Goal: Task Accomplishment & Management: Complete application form

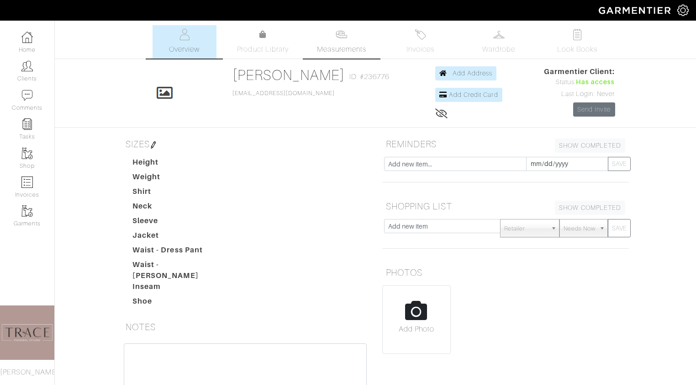
click at [346, 39] on img at bounding box center [341, 34] width 11 height 11
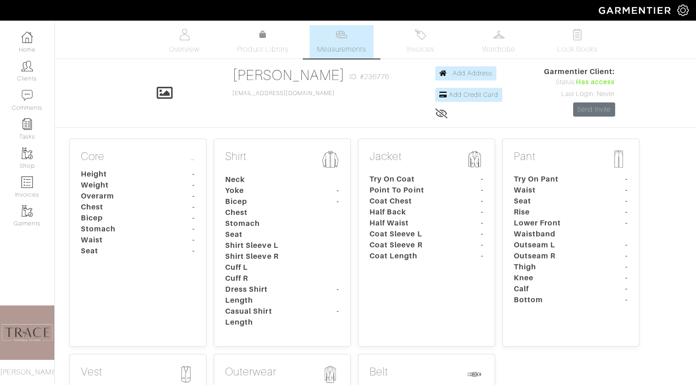
click at [152, 212] on dt "Bicep" at bounding box center [116, 217] width 85 height 11
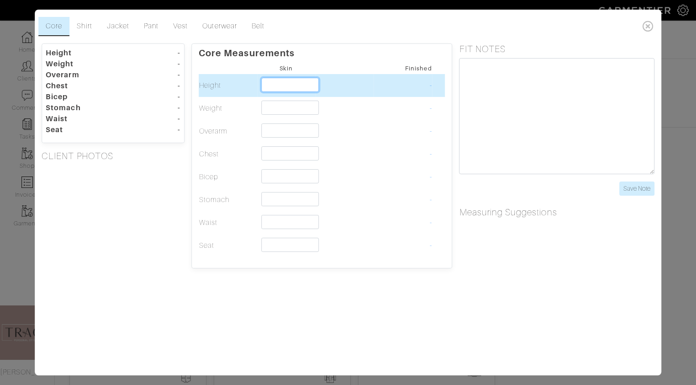
click at [270, 89] on input "text" at bounding box center [290, 85] width 58 height 14
type input "5'0""
type input "5'"
type input "5'9""
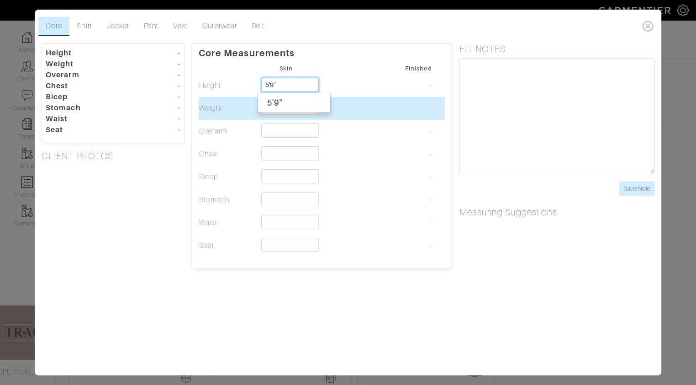
type input "5'9"
click at [280, 115] on td at bounding box center [286, 108] width 58 height 23
click at [280, 110] on input "text" at bounding box center [290, 107] width 58 height 14
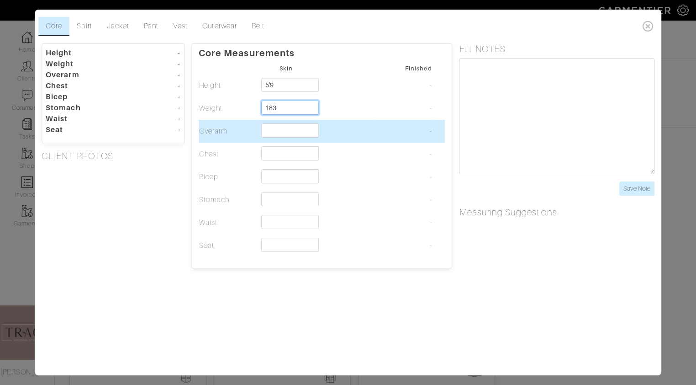
type input "183"
click at [283, 131] on input "text" at bounding box center [290, 130] width 58 height 14
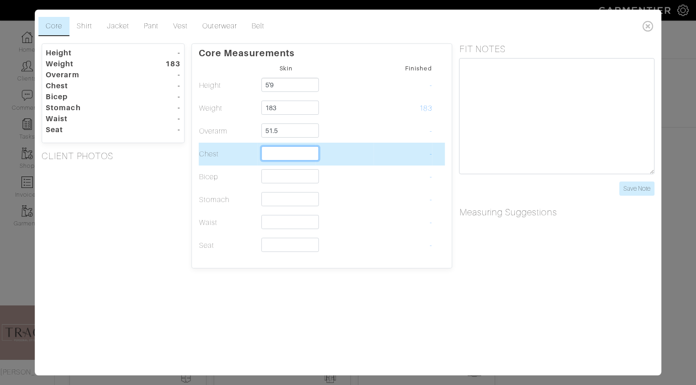
type input "51 1/2"
click at [280, 156] on input "text" at bounding box center [290, 153] width 58 height 14
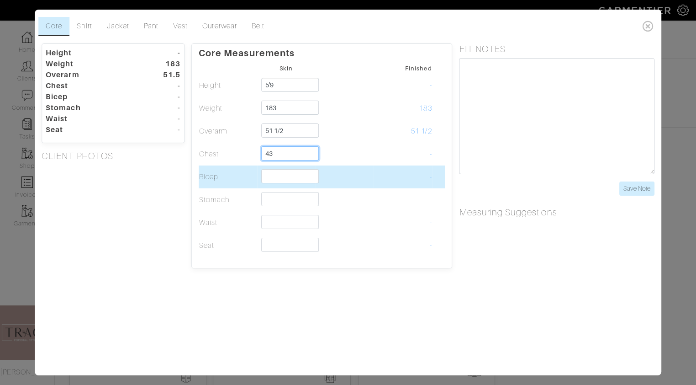
type input "43"
click at [281, 176] on input "text" at bounding box center [290, 176] width 58 height 14
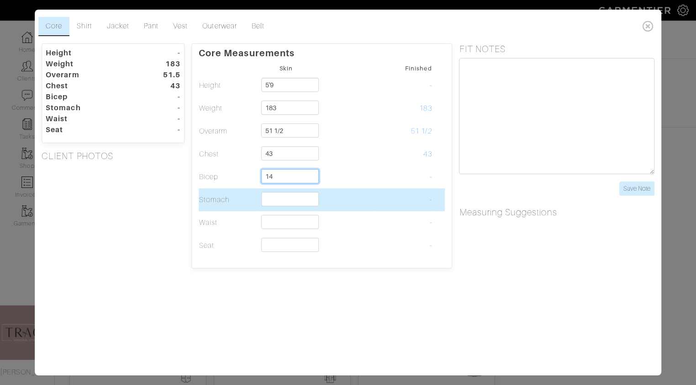
type input "14"
click at [283, 201] on input "text" at bounding box center [290, 199] width 58 height 14
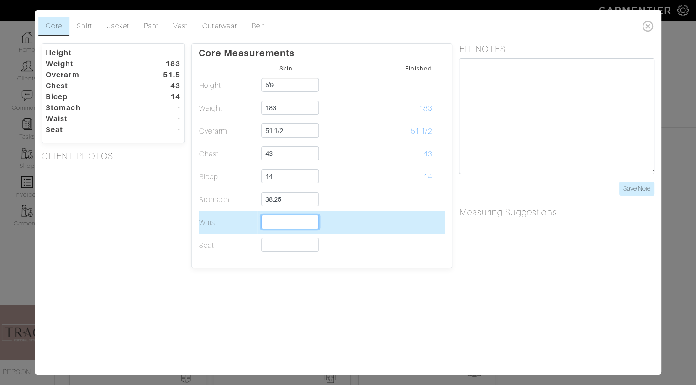
type input "38 1/4"
click at [282, 222] on input "text" at bounding box center [290, 222] width 58 height 14
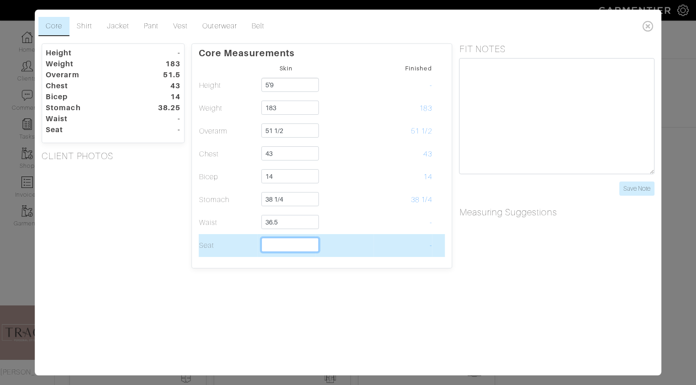
type input "36 1/2"
click at [283, 244] on input "text" at bounding box center [290, 245] width 58 height 14
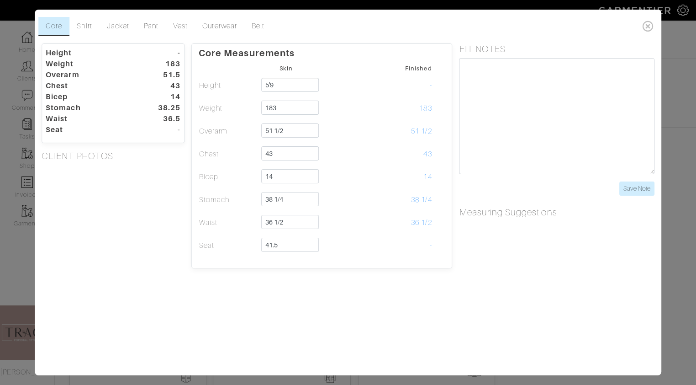
type input "41 1/2"
click at [274, 292] on div "Core Shirt Jacket Pant Vest Outerwear Belt Height - Weight 183 Overarm 51.5 Che…" at bounding box center [348, 192] width 627 height 365
click at [92, 26] on link "Shirt" at bounding box center [84, 26] width 30 height 19
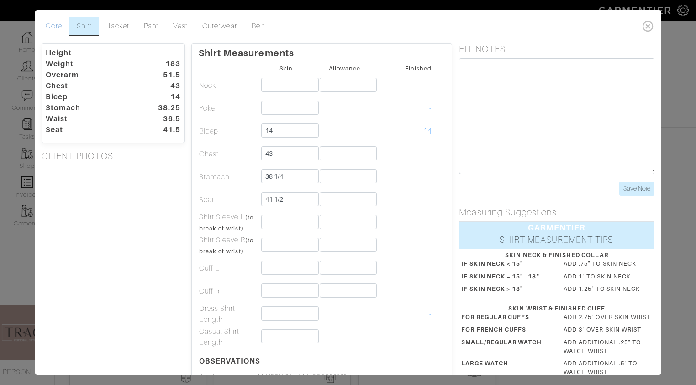
click at [59, 25] on link "Core" at bounding box center [53, 26] width 31 height 19
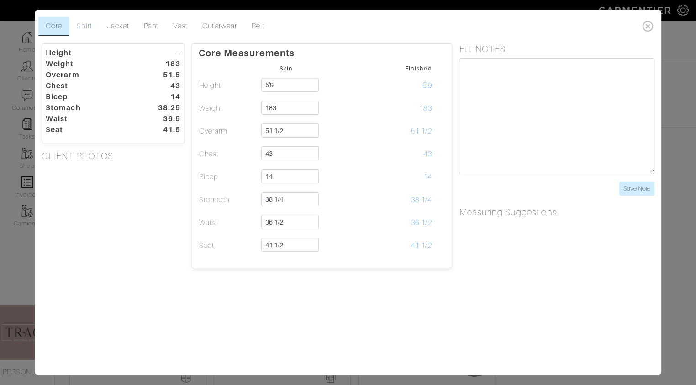
click at [86, 23] on link "Shirt" at bounding box center [84, 26] width 30 height 19
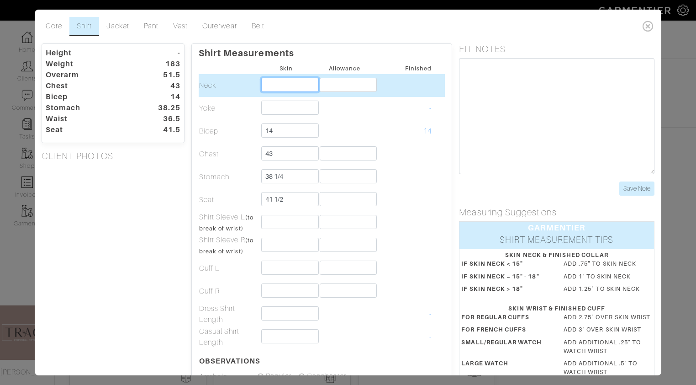
click at [291, 84] on input "text" at bounding box center [290, 85] width 58 height 14
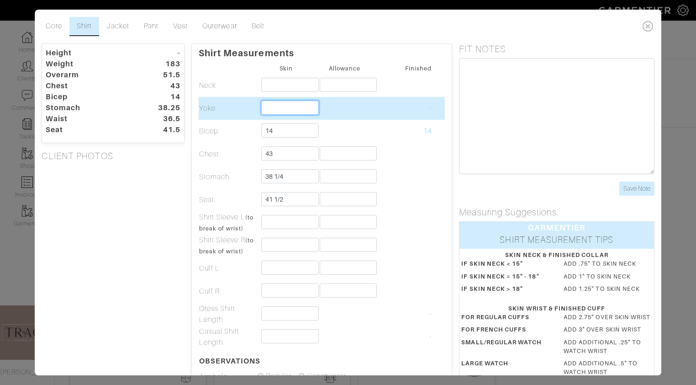
click at [286, 108] on input "text" at bounding box center [290, 107] width 58 height 14
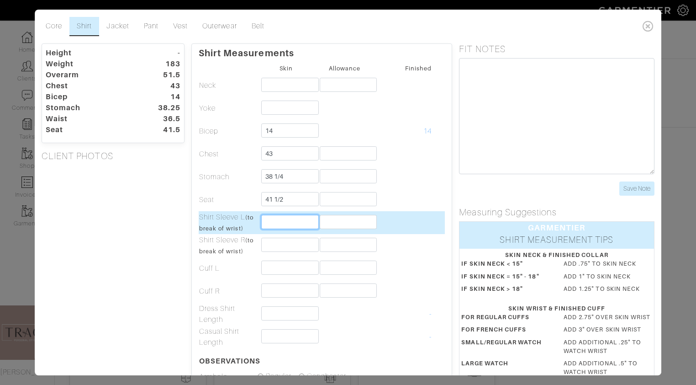
click at [285, 221] on input "text" at bounding box center [290, 222] width 58 height 14
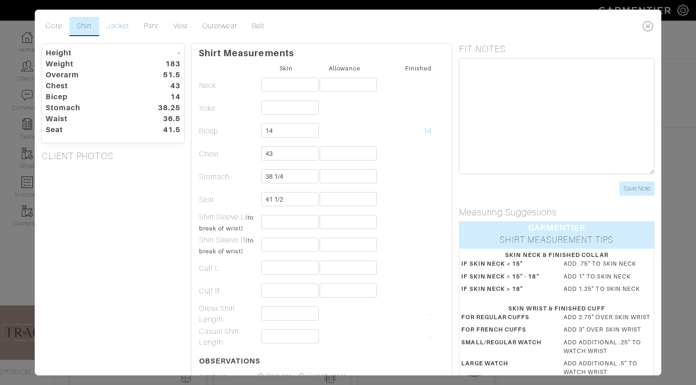
click at [113, 25] on link "Jacket" at bounding box center [118, 26] width 37 height 19
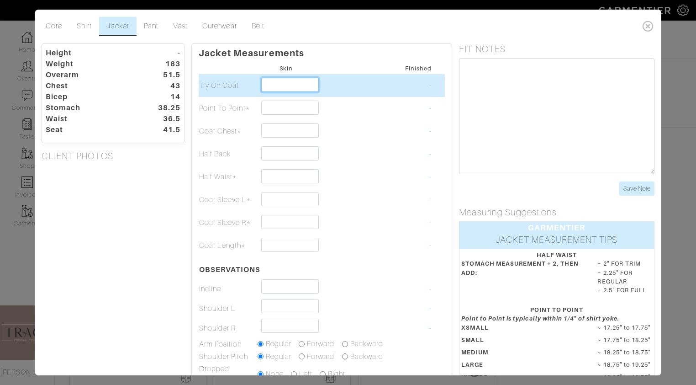
click at [279, 86] on input "text" at bounding box center [290, 85] width 58 height 14
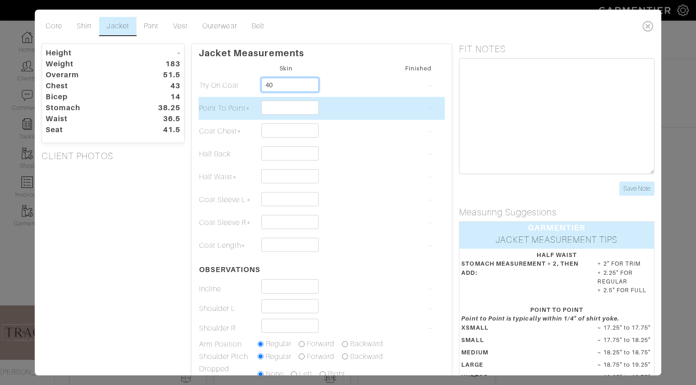
type input "40"
click at [281, 108] on input "text" at bounding box center [290, 107] width 58 height 14
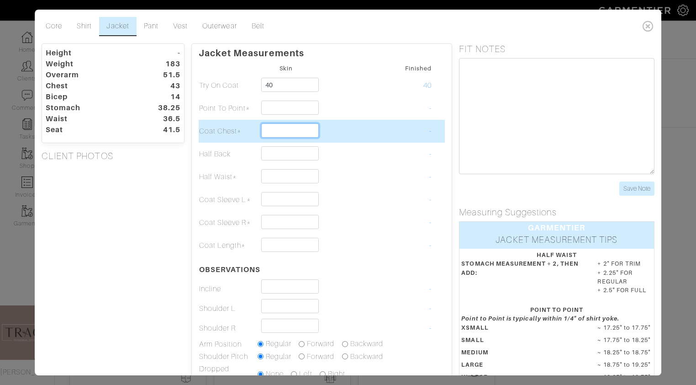
click at [284, 133] on input "text" at bounding box center [290, 130] width 58 height 14
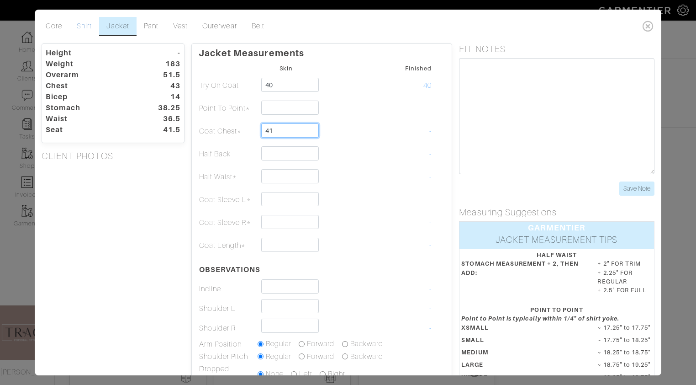
type input "41"
click at [87, 29] on link "Shirt" at bounding box center [84, 26] width 30 height 19
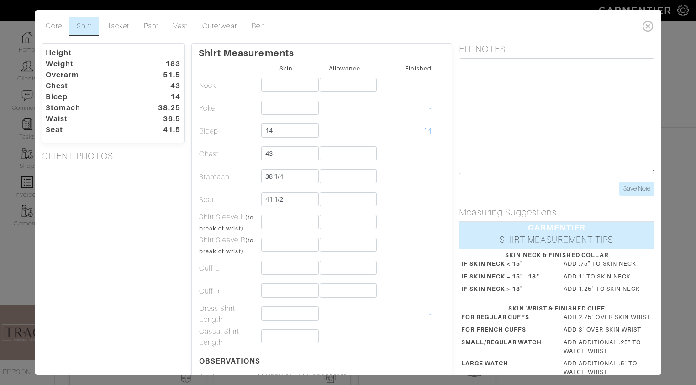
click at [529, 34] on ul "Core Shirt Jacket Pant Vest Outerwear Belt" at bounding box center [338, 26] width 601 height 19
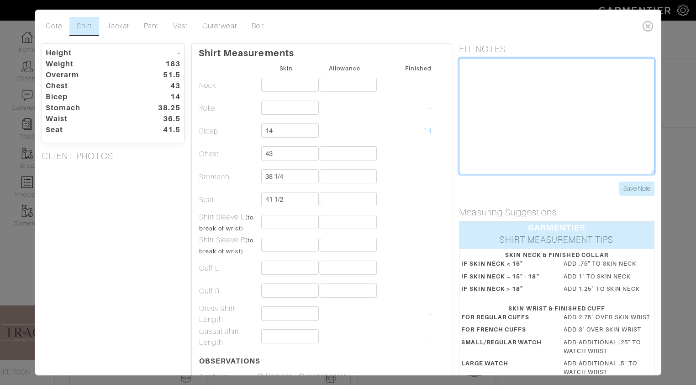
click at [500, 80] on textarea at bounding box center [556, 116] width 195 height 116
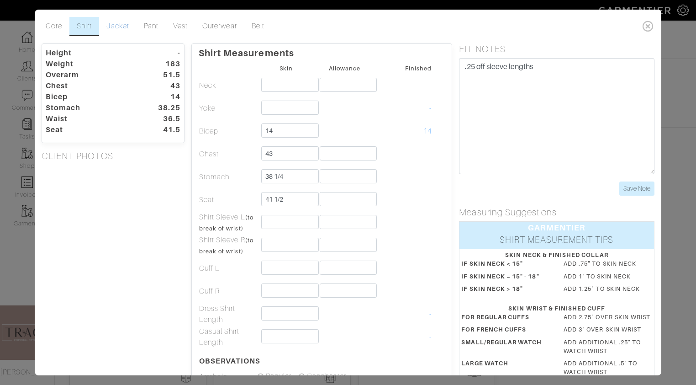
click at [123, 22] on link "Jacket" at bounding box center [118, 26] width 37 height 19
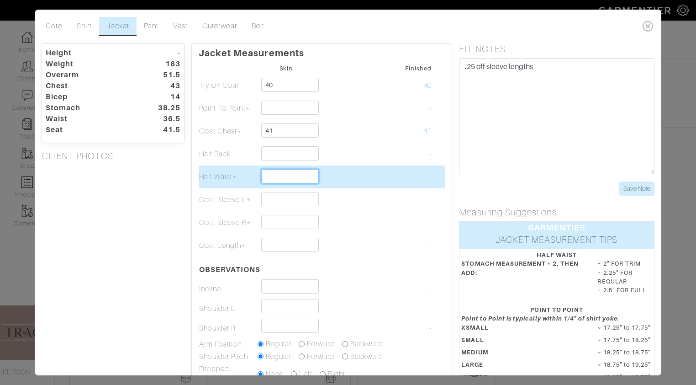
click at [282, 174] on input "text" at bounding box center [290, 176] width 58 height 14
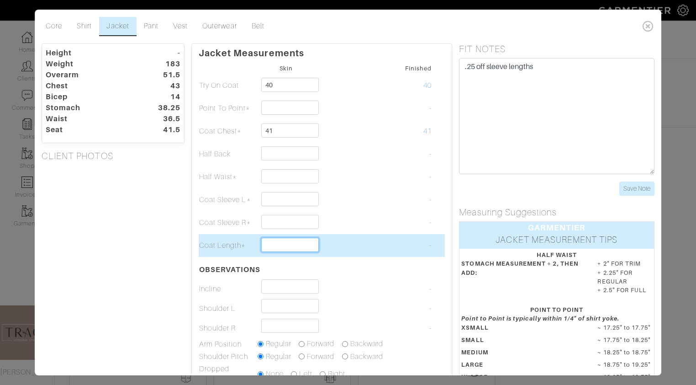
click at [269, 241] on input "text" at bounding box center [290, 245] width 58 height 14
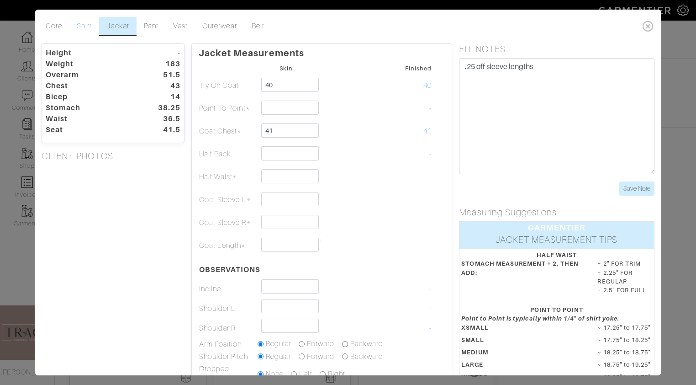
click at [82, 26] on link "Shirt" at bounding box center [84, 26] width 30 height 19
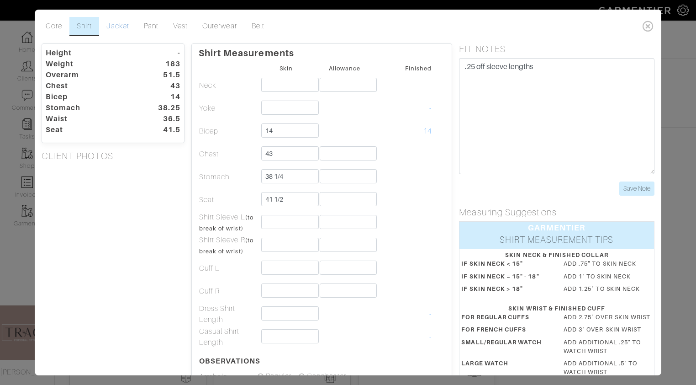
click at [131, 25] on link "Jacket" at bounding box center [118, 26] width 37 height 19
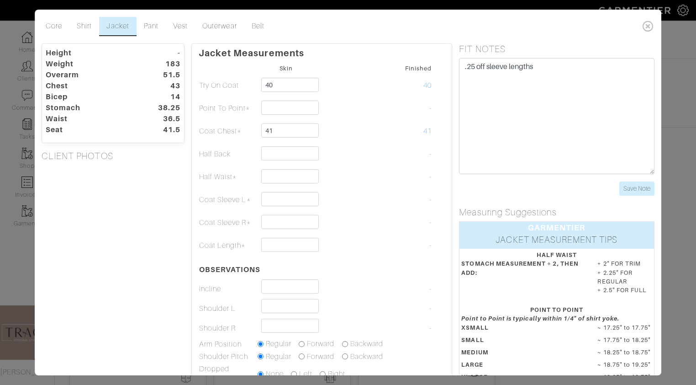
click at [16, 287] on div "Core Shirt Jacket Pant Vest Outerwear Belt Height - Weight 183 Overarm 51.5 Che…" at bounding box center [348, 192] width 696 height 385
click at [10, 282] on div "Core Shirt Jacket Pant Vest Outerwear Belt Height - Weight 183 Overarm 51.5 Che…" at bounding box center [348, 192] width 696 height 385
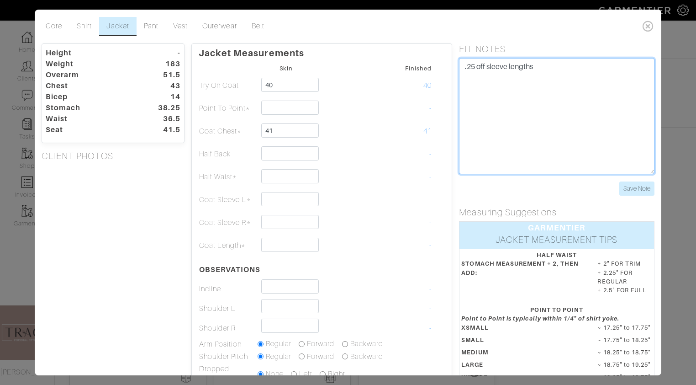
click at [476, 111] on textarea ".25 off sleeve lengths" at bounding box center [556, 116] width 195 height 116
click at [542, 78] on textarea ".25 off sleeve lengths length good maybe .25 off" at bounding box center [556, 116] width 195 height 116
click at [538, 117] on textarea ".25 off sleeve lengths length good maybe .5 off" at bounding box center [556, 116] width 195 height 116
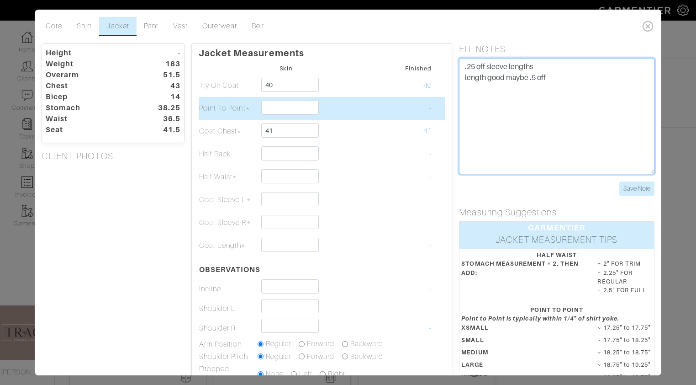
type textarea ".25 off sleeve lengths length good maybe .5 off"
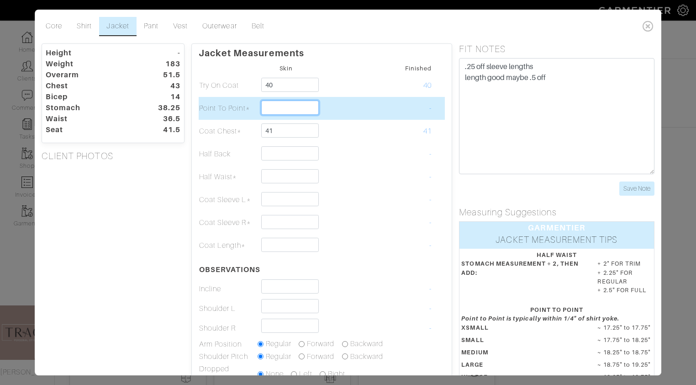
click at [278, 109] on input "text" at bounding box center [290, 107] width 58 height 14
click at [301, 105] on input "18" at bounding box center [290, 107] width 58 height 14
type input "1"
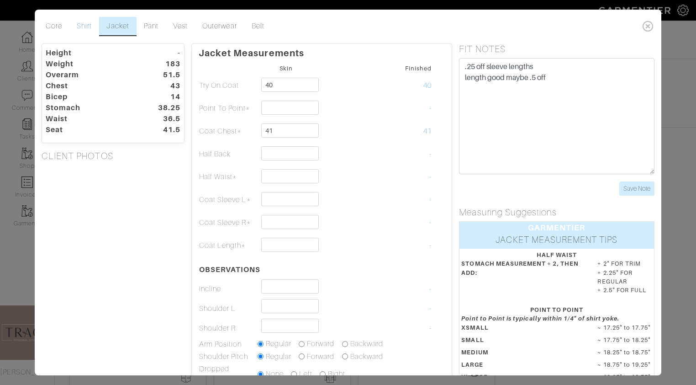
click at [85, 35] on link "Shirt" at bounding box center [84, 26] width 30 height 19
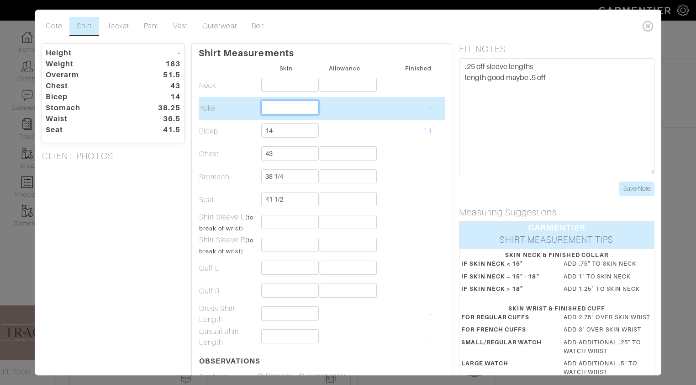
click at [272, 109] on input "text" at bounding box center [290, 107] width 58 height 14
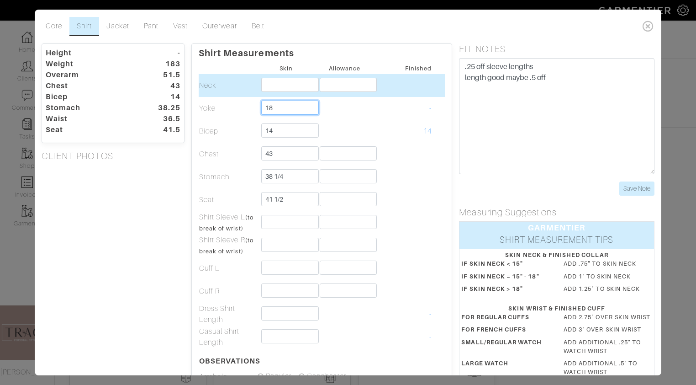
type input "18"
click at [278, 90] on input "text" at bounding box center [290, 85] width 58 height 14
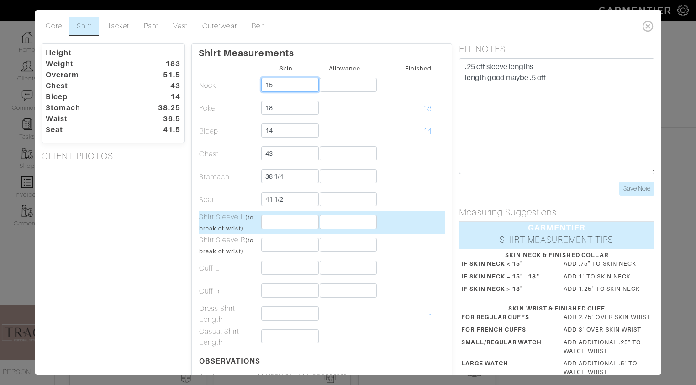
type input "15"
click at [284, 217] on input "text" at bounding box center [290, 222] width 58 height 14
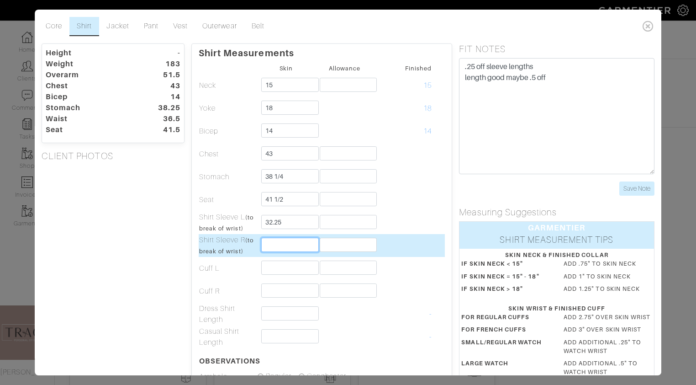
type input "32 1/4"
click at [281, 243] on input "text" at bounding box center [290, 245] width 58 height 14
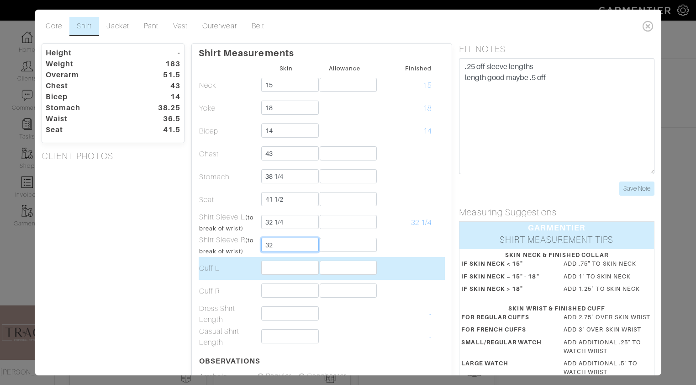
type input "32"
click at [285, 266] on input "text" at bounding box center [290, 267] width 58 height 14
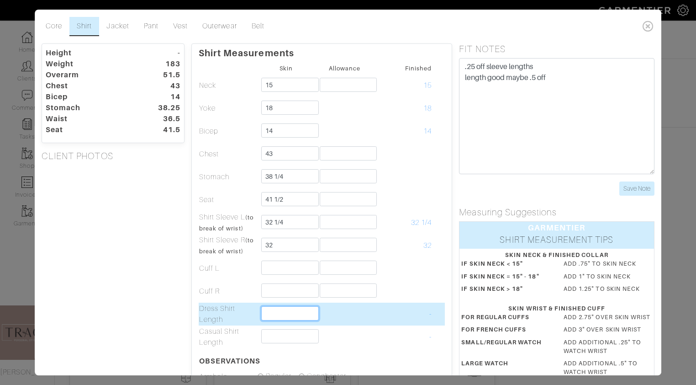
click at [270, 311] on input "text" at bounding box center [290, 313] width 58 height 14
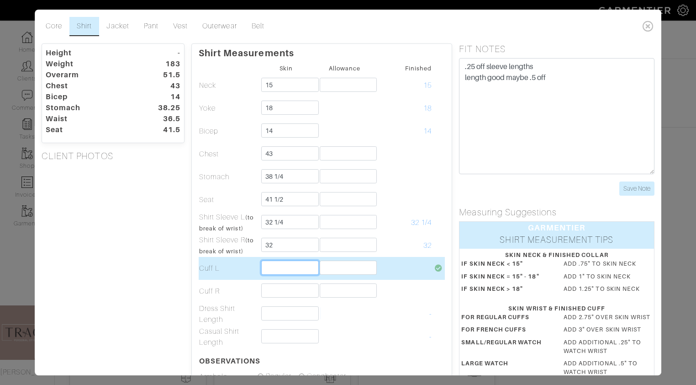
click at [279, 264] on input "text" at bounding box center [290, 267] width 58 height 14
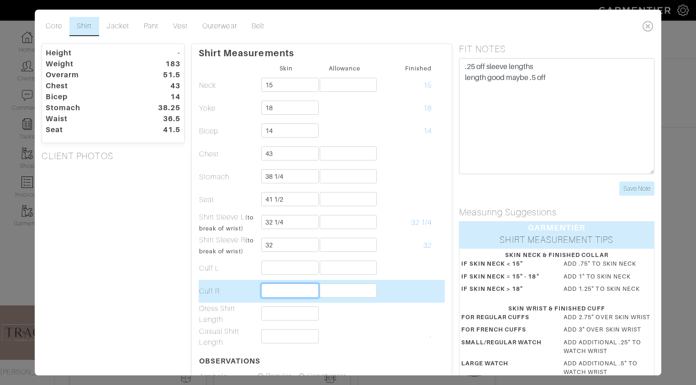
click at [279, 289] on input "text" at bounding box center [290, 290] width 58 height 14
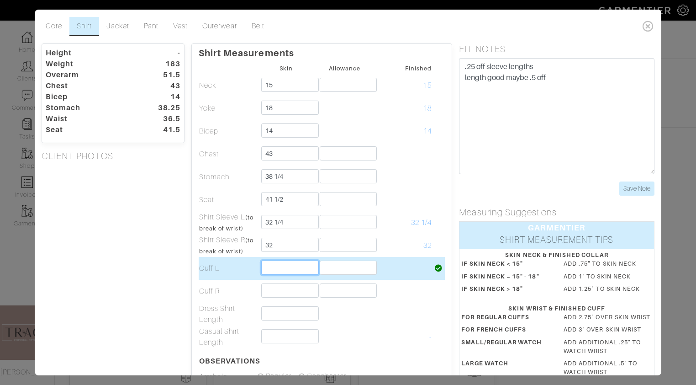
click at [280, 266] on input "text" at bounding box center [290, 267] width 58 height 14
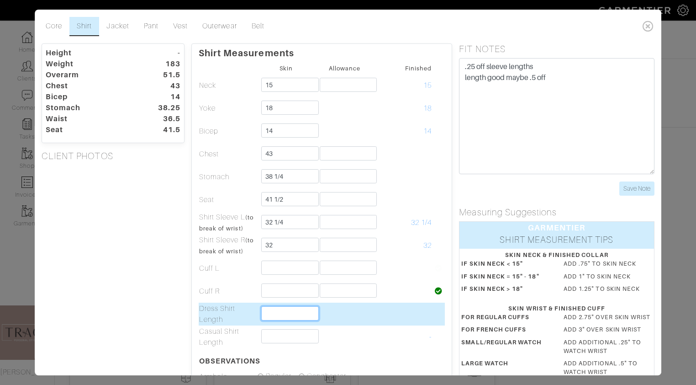
click at [273, 312] on input "text" at bounding box center [290, 313] width 58 height 14
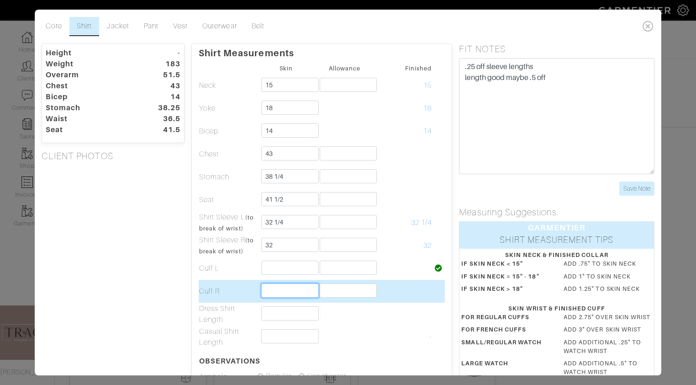
click at [276, 290] on input "text" at bounding box center [290, 290] width 58 height 14
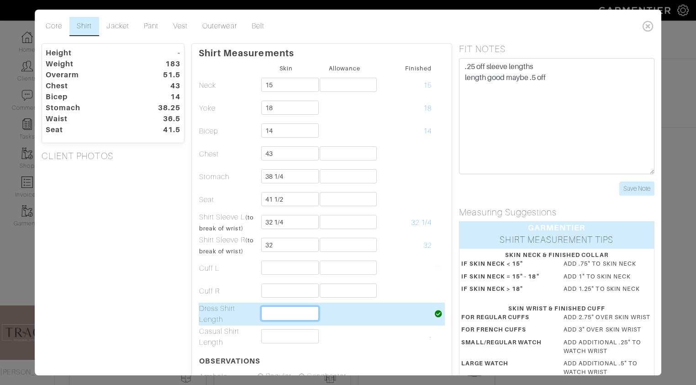
click at [276, 314] on input "text" at bounding box center [290, 313] width 58 height 14
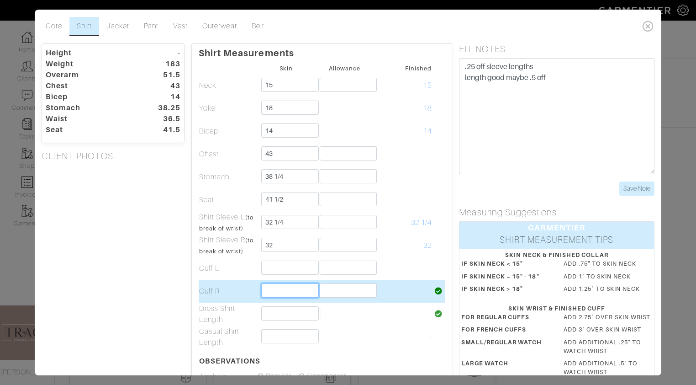
click at [278, 291] on input "text" at bounding box center [290, 290] width 58 height 14
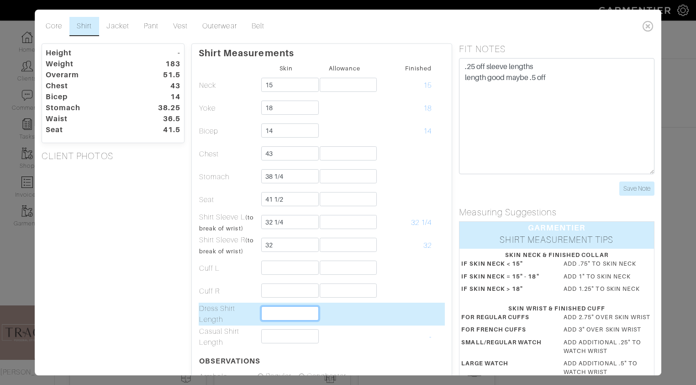
click at [275, 309] on input "text" at bounding box center [290, 313] width 58 height 14
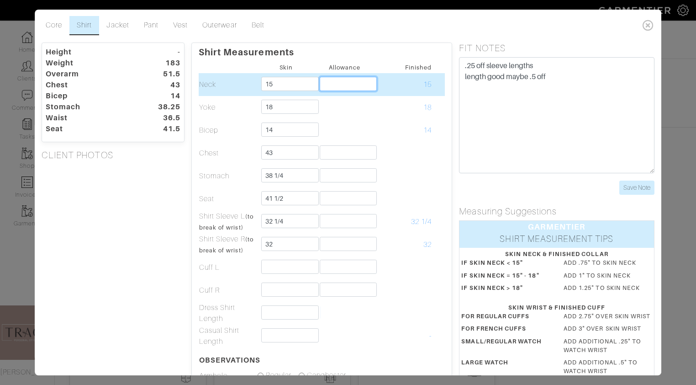
click at [345, 83] on input "text" at bounding box center [349, 84] width 58 height 14
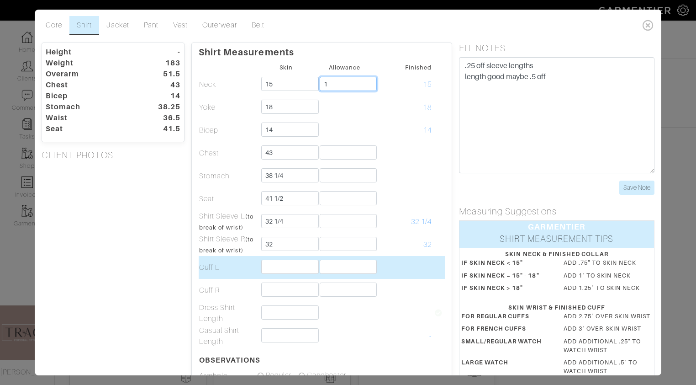
type input "1"
click at [285, 264] on input "text" at bounding box center [290, 266] width 58 height 14
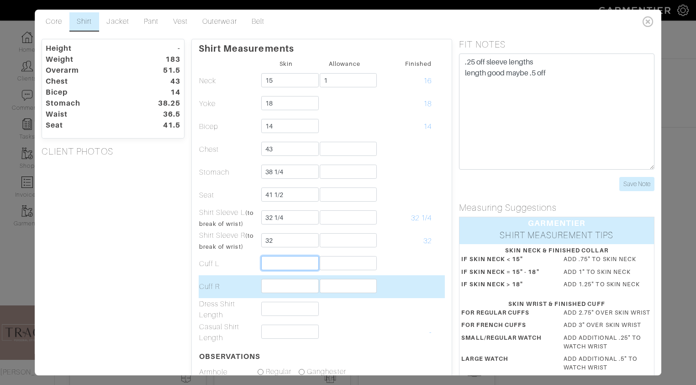
scroll to position [5, 0]
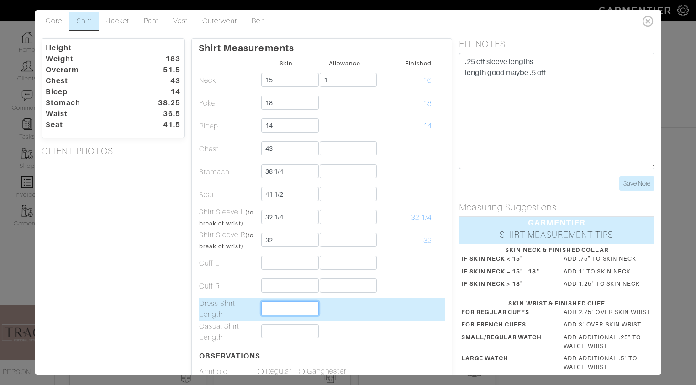
click at [270, 310] on input "text" at bounding box center [290, 308] width 58 height 14
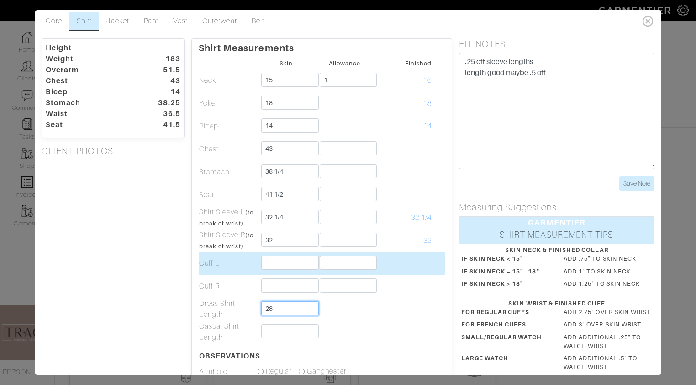
type input "28"
click at [299, 265] on input "text" at bounding box center [290, 262] width 58 height 14
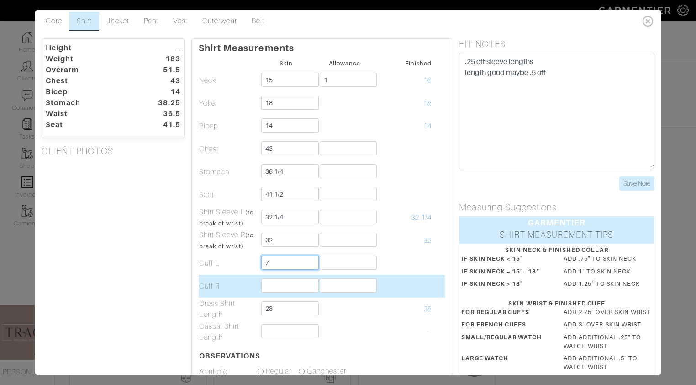
type input "7"
click at [297, 281] on input "text" at bounding box center [290, 285] width 58 height 14
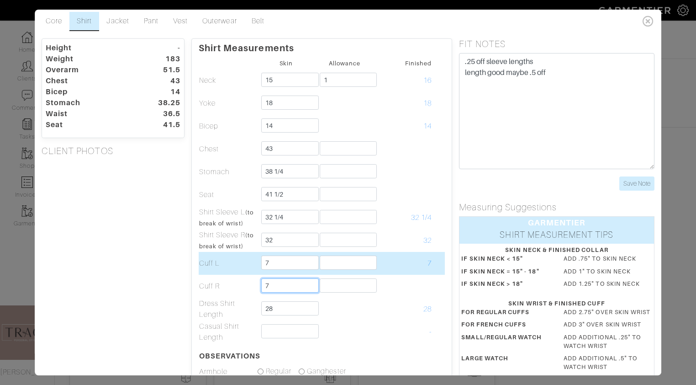
type input "7"
click at [333, 264] on input "text" at bounding box center [349, 262] width 58 height 14
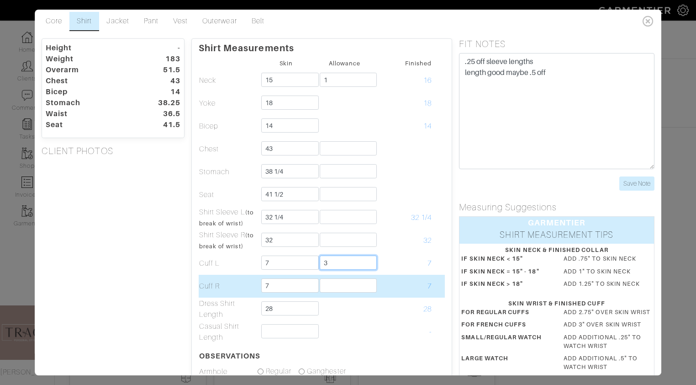
type input "3"
click at [343, 293] on td at bounding box center [345, 286] width 58 height 23
click at [338, 285] on input "text" at bounding box center [349, 285] width 58 height 14
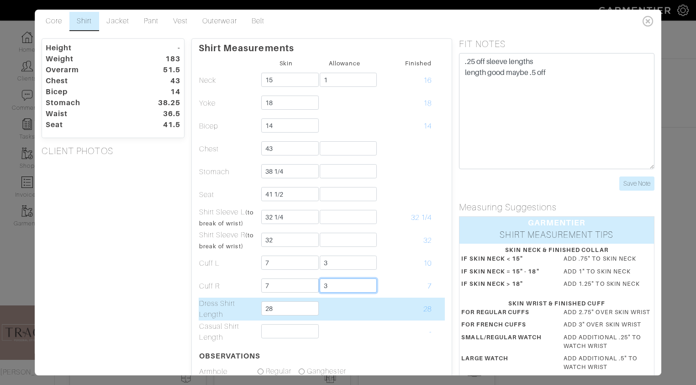
type input "3"
click at [346, 309] on td at bounding box center [345, 308] width 58 height 23
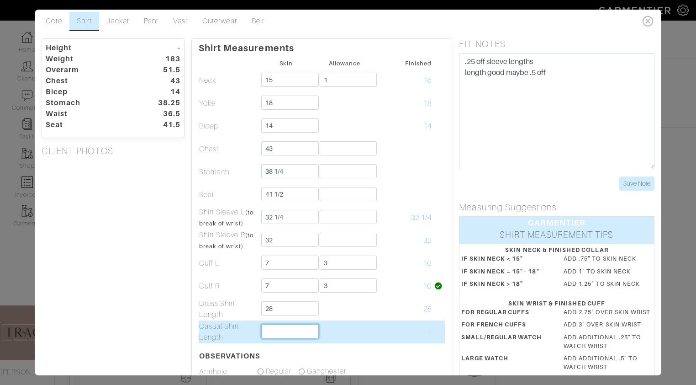
click at [296, 334] on input "text" at bounding box center [290, 331] width 58 height 14
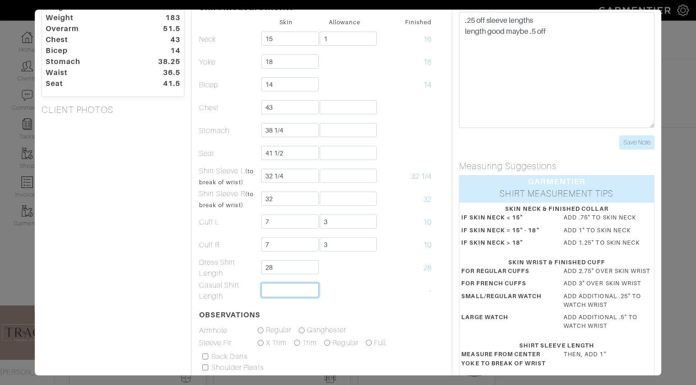
scroll to position [0, 0]
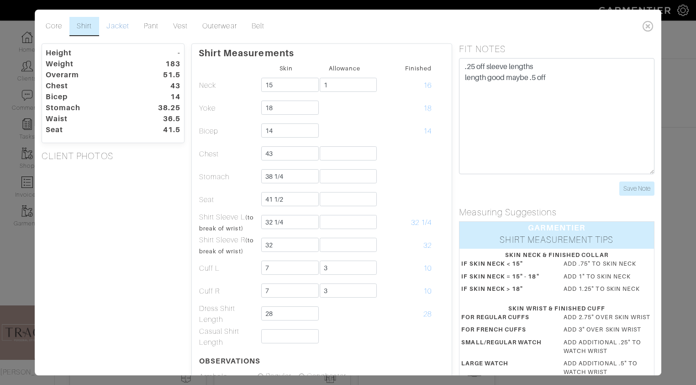
click at [118, 28] on link "Jacket" at bounding box center [118, 26] width 37 height 19
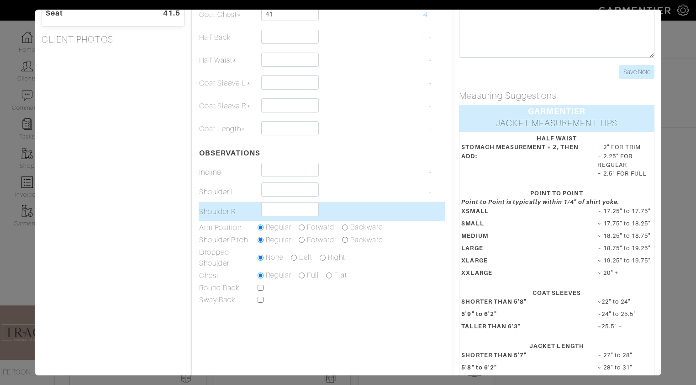
scroll to position [119, 0]
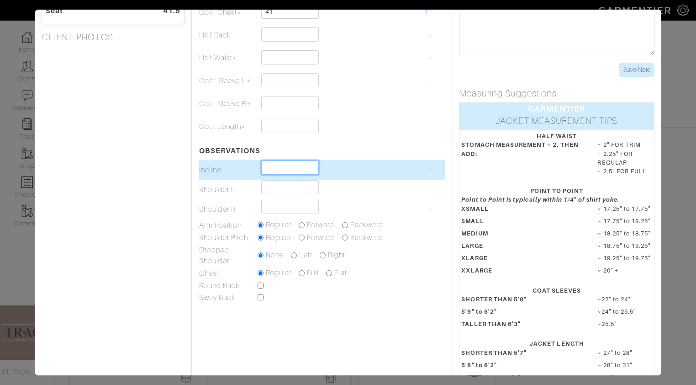
click at [282, 165] on input "text" at bounding box center [290, 167] width 58 height 14
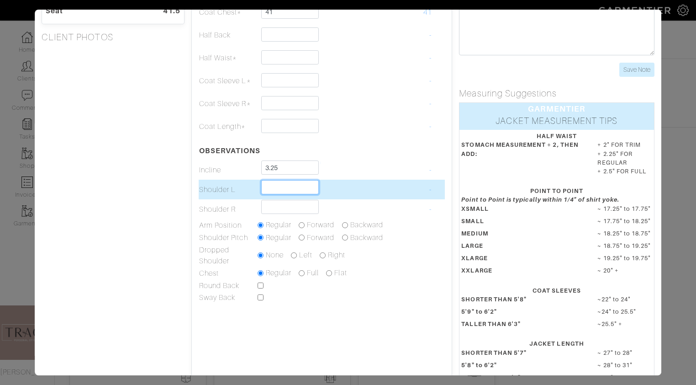
type input "3 1/4"
click at [280, 186] on input "text" at bounding box center [290, 187] width 58 height 14
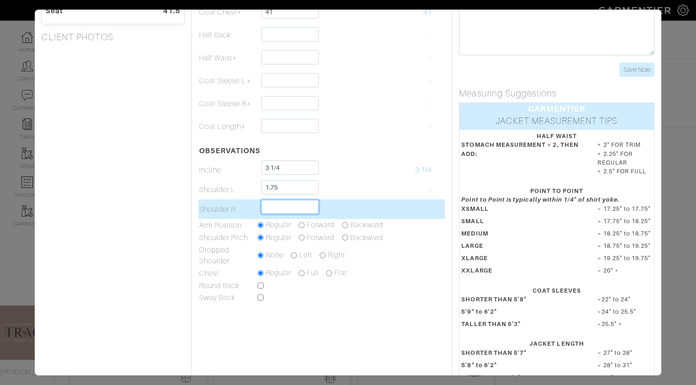
type input "1 3/4"
click at [295, 209] on input "text" at bounding box center [290, 207] width 58 height 14
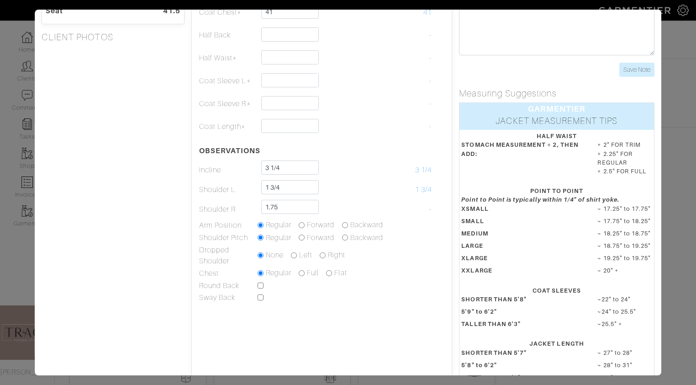
type input "1 3/4"
click at [160, 293] on div "Height - Weight 183 Overarm 51.5 Chest 43 Bicep 14 Stomach 38.25 Waist 36.5 Sea…" at bounding box center [113, 160] width 157 height 470
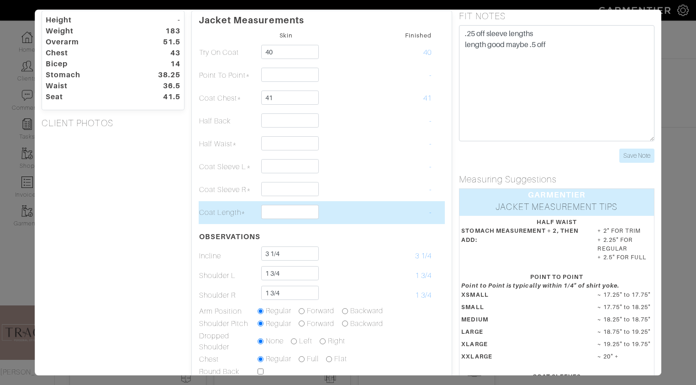
scroll to position [0, 0]
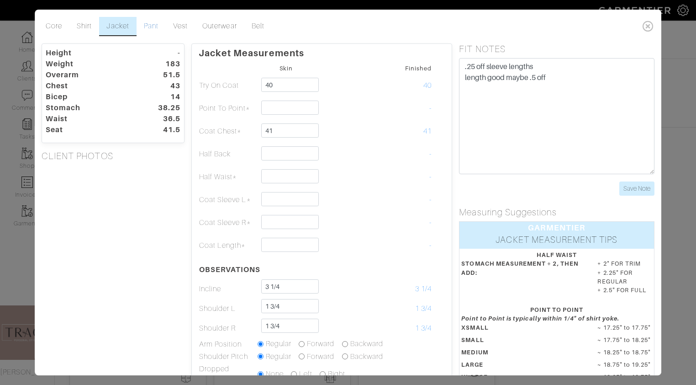
click at [156, 29] on link "Pant" at bounding box center [151, 26] width 29 height 19
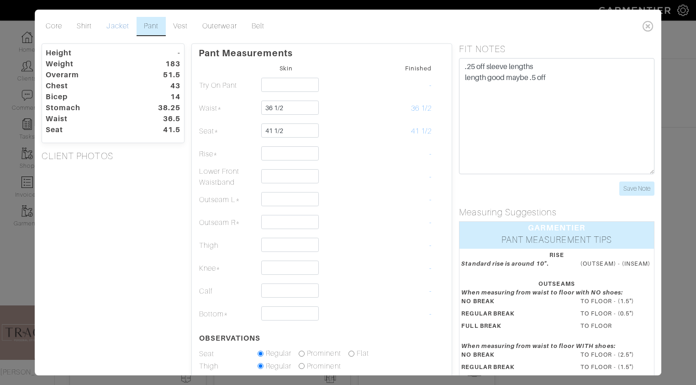
click at [115, 24] on link "Jacket" at bounding box center [118, 26] width 37 height 19
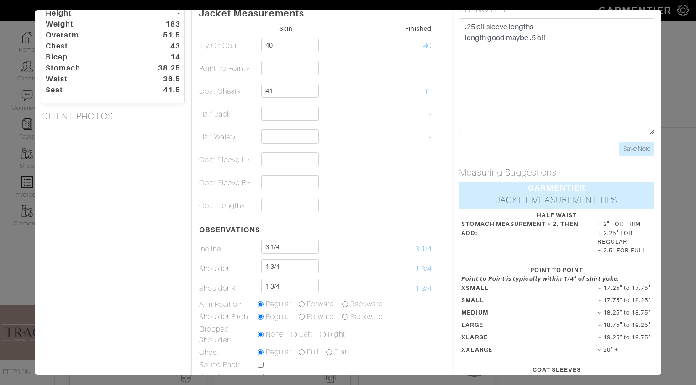
scroll to position [25, 0]
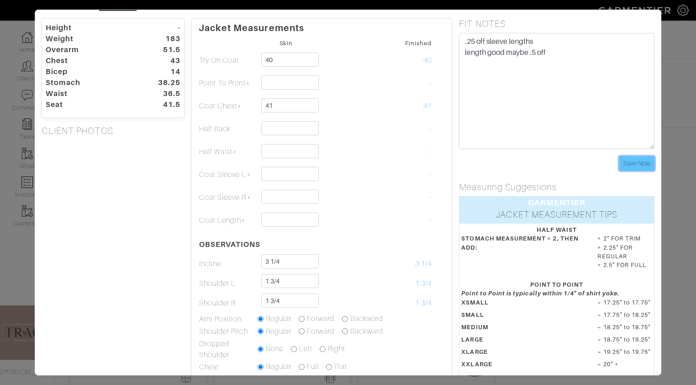
click at [643, 163] on input "Save Note" at bounding box center [636, 163] width 35 height 14
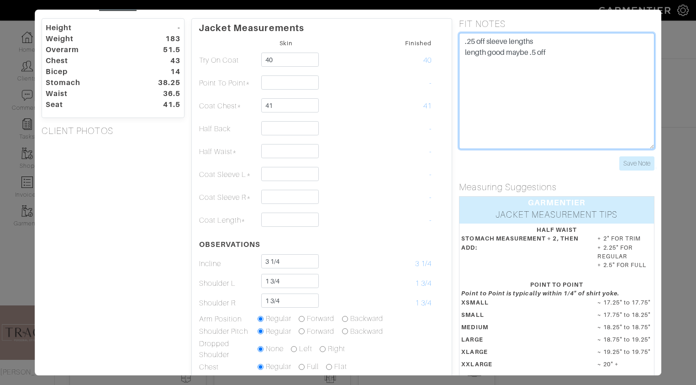
click at [529, 84] on textarea ".25 off sleeve lengths length good maybe .5 off" at bounding box center [556, 91] width 195 height 116
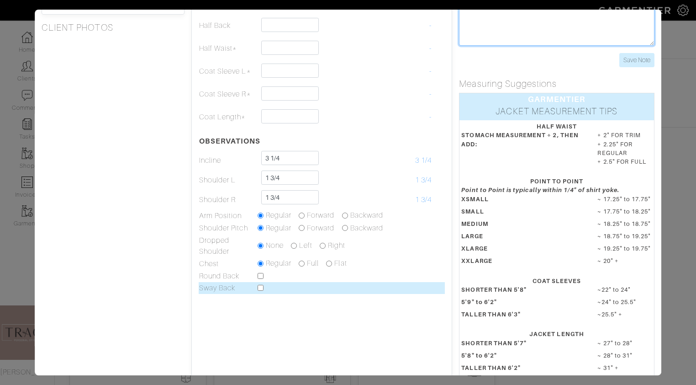
scroll to position [0, 0]
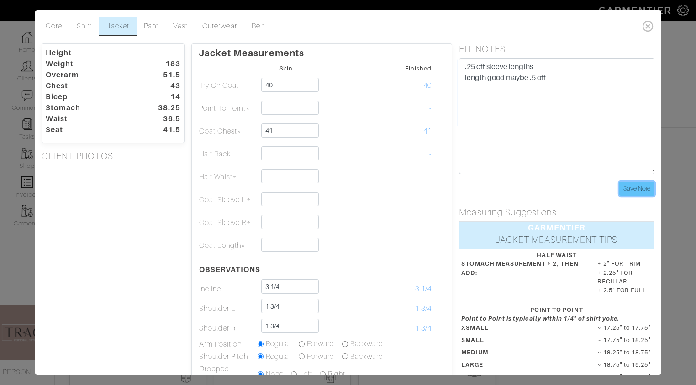
click at [640, 188] on input "Save Note" at bounding box center [636, 188] width 35 height 14
